Goal: Navigation & Orientation: Find specific page/section

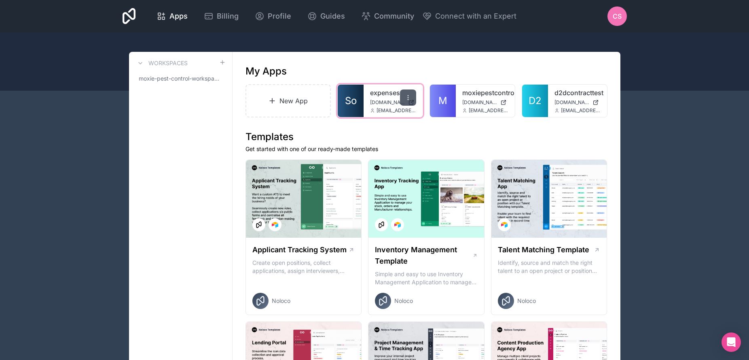
click at [408, 95] on icon at bounding box center [408, 97] width 6 height 6
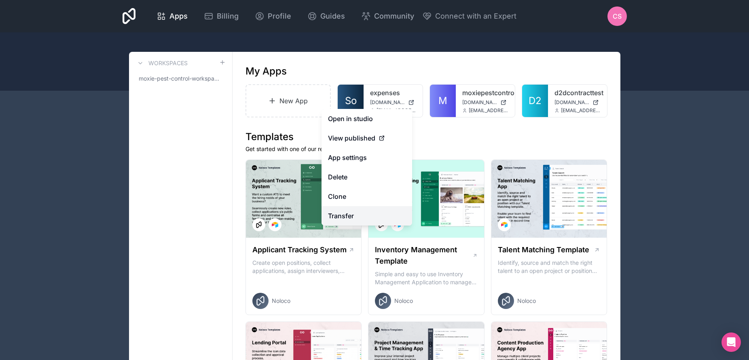
click at [379, 210] on link "Transfer" at bounding box center [367, 215] width 91 height 19
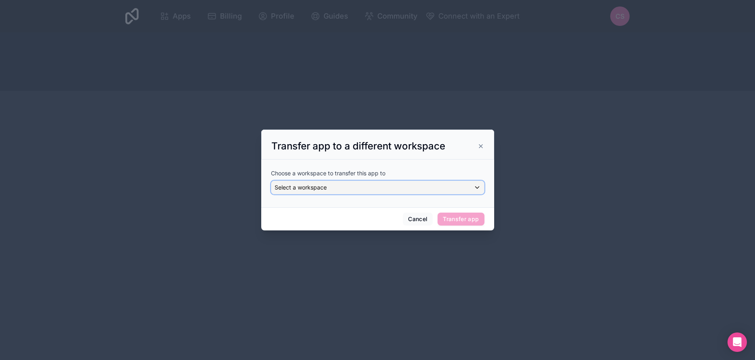
click at [386, 185] on div "Select a workspace" at bounding box center [377, 187] width 213 height 13
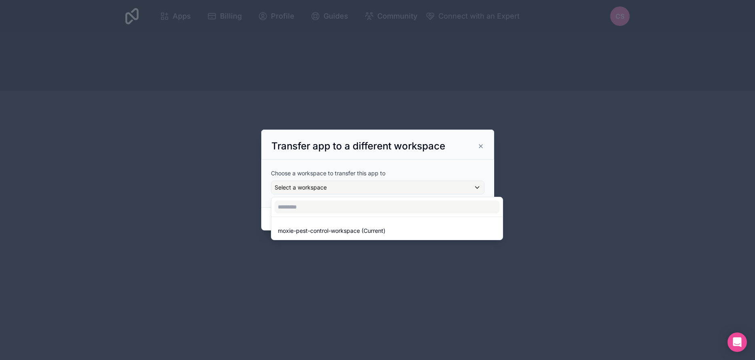
click at [409, 153] on div at bounding box center [377, 179] width 233 height 101
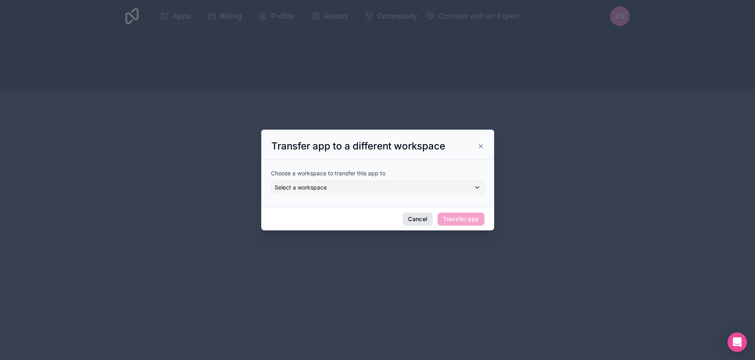
click at [414, 214] on button "Cancel" at bounding box center [418, 218] width 30 height 13
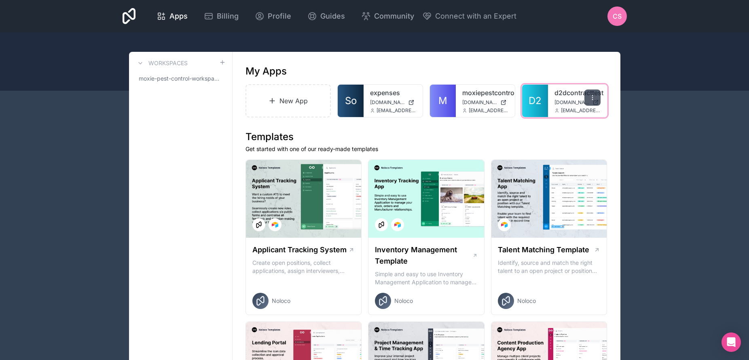
click at [590, 102] on div at bounding box center [593, 97] width 16 height 16
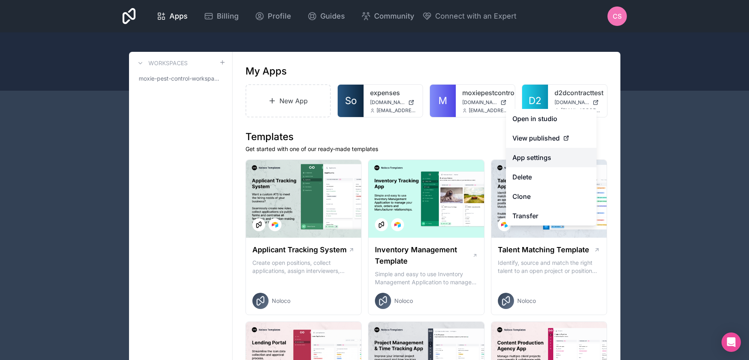
click at [562, 154] on link "App settings" at bounding box center [551, 157] width 91 height 19
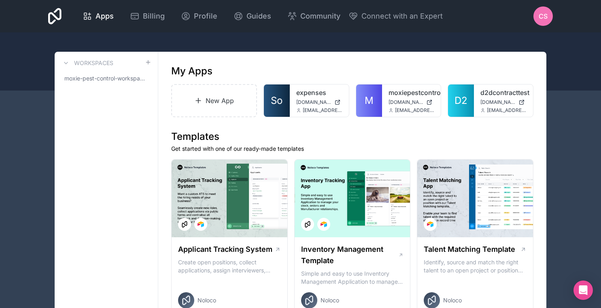
click at [548, 16] on div "CS" at bounding box center [542, 15] width 19 height 19
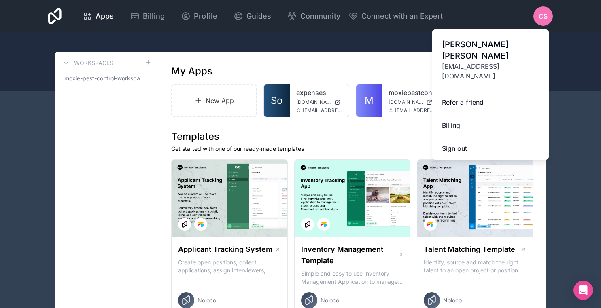
click at [55, 12] on icon at bounding box center [54, 16] width 13 height 16
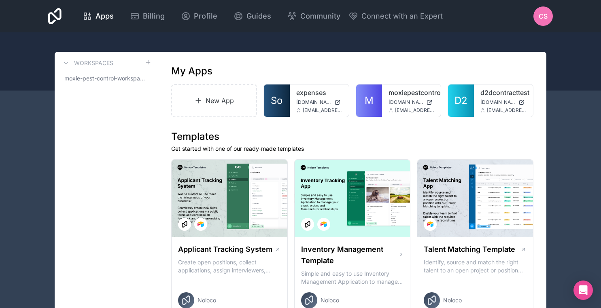
click at [55, 12] on icon at bounding box center [54, 16] width 13 height 16
click at [103, 16] on span "Apps" at bounding box center [104, 16] width 18 height 11
click at [539, 19] on span "CS" at bounding box center [542, 16] width 9 height 10
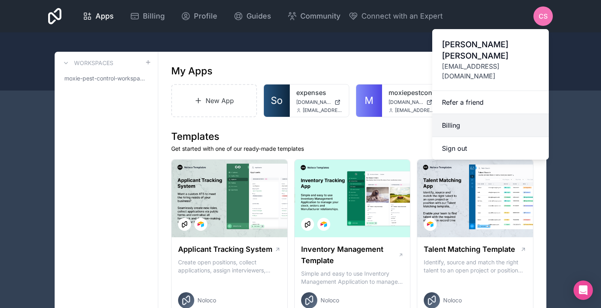
click at [451, 114] on link "Billing" at bounding box center [490, 125] width 117 height 23
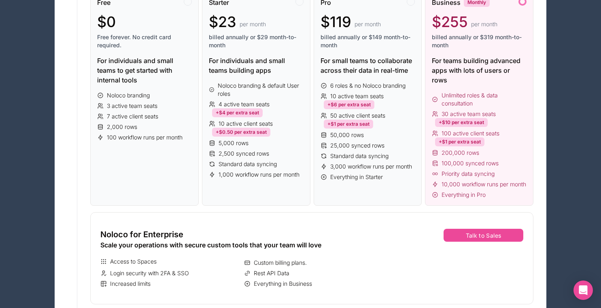
scroll to position [189, 0]
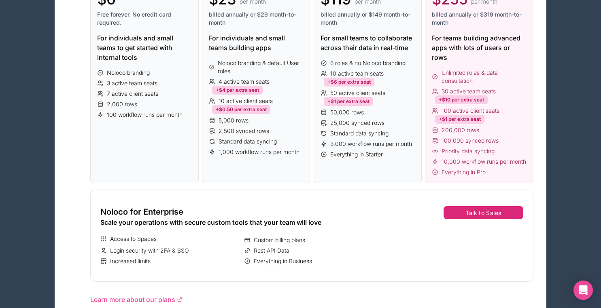
click at [479, 219] on button "Talk to Sales" at bounding box center [483, 212] width 80 height 13
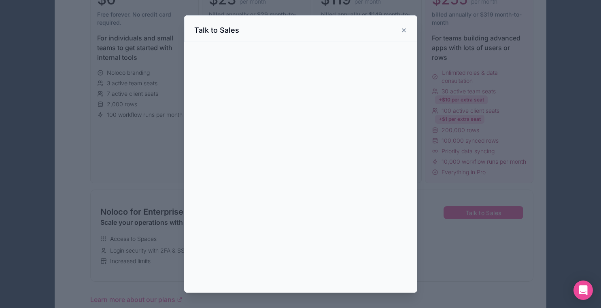
scroll to position [255, 0]
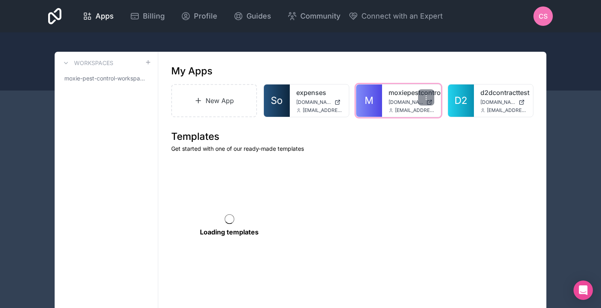
click at [381, 99] on link "M" at bounding box center [369, 101] width 26 height 32
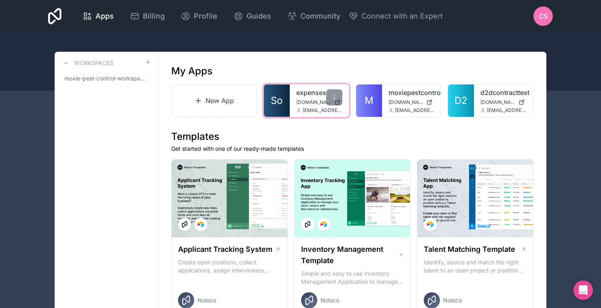
click at [306, 92] on link "expenses" at bounding box center [319, 93] width 46 height 10
click at [305, 99] on span "[DOMAIN_NAME]" at bounding box center [313, 102] width 35 height 6
click at [203, 15] on span "Profile" at bounding box center [205, 16] width 23 height 11
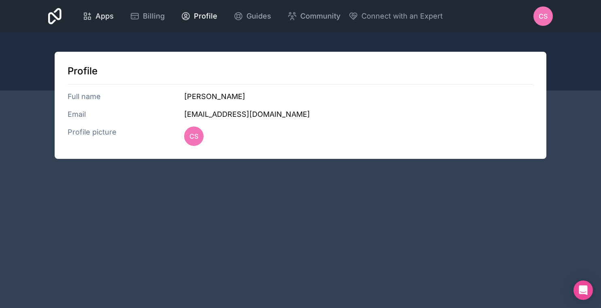
click at [97, 19] on span "Apps" at bounding box center [104, 16] width 18 height 11
